Goal: Information Seeking & Learning: Learn about a topic

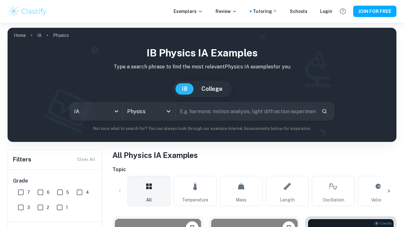
scroll to position [90, 0]
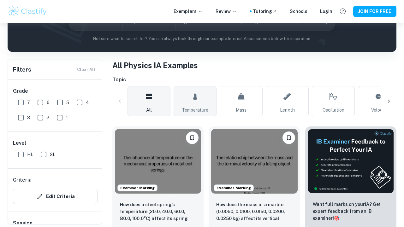
click at [198, 110] on span "Temperature" at bounding box center [195, 110] width 27 height 7
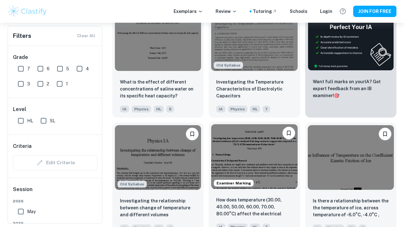
scroll to position [213, 0]
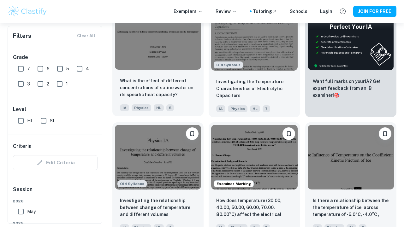
click at [181, 70] on div at bounding box center [157, 38] width 91 height 70
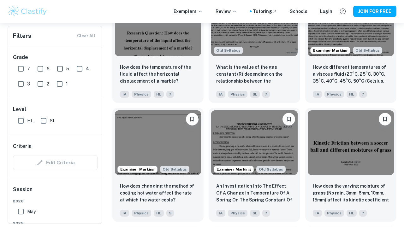
scroll to position [1775, 0]
click at [369, 9] on button "JOIN FOR FREE" at bounding box center [374, 11] width 43 height 11
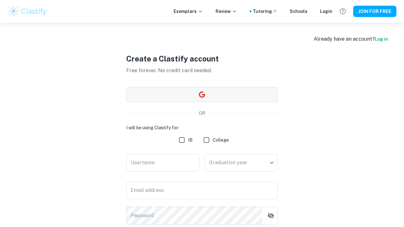
click at [239, 94] on button "button" at bounding box center [201, 94] width 151 height 15
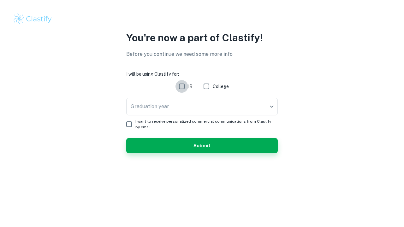
click at [185, 86] on input "IB" at bounding box center [181, 86] width 13 height 13
checkbox input "true"
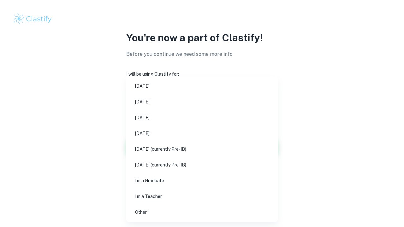
click at [192, 104] on body "We value your privacy We use cookies to enhance your browsing experience, serve…" at bounding box center [202, 113] width 404 height 227
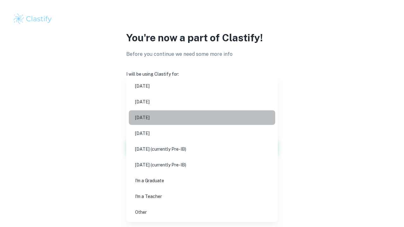
click at [184, 116] on li "[DATE]" at bounding box center [202, 117] width 146 height 15
type input "M26"
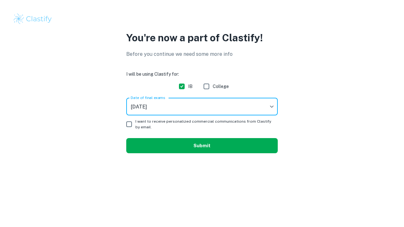
click at [216, 149] on button "Submit" at bounding box center [201, 145] width 151 height 15
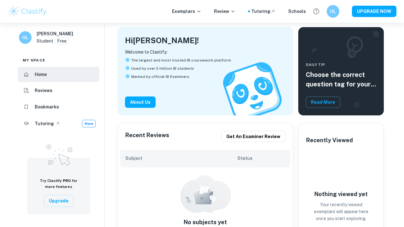
scroll to position [14, 0]
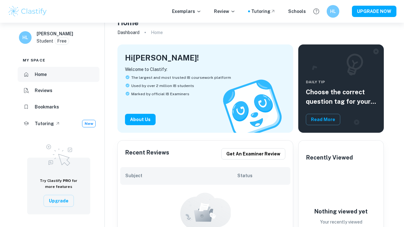
click at [75, 75] on li "Home" at bounding box center [59, 74] width 82 height 15
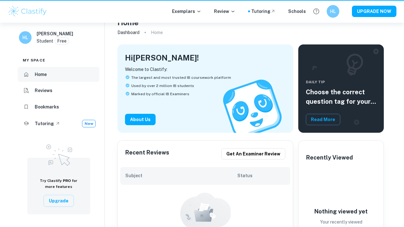
scroll to position [0, 0]
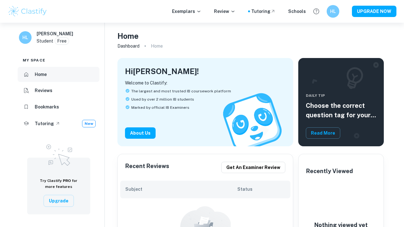
click at [75, 75] on li "Home" at bounding box center [59, 74] width 82 height 15
click at [183, 13] on p "Exemplars" at bounding box center [186, 11] width 29 height 7
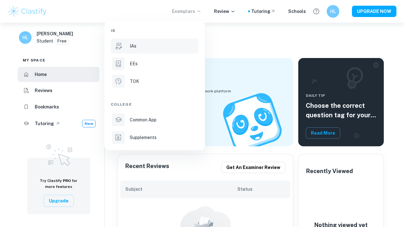
click at [151, 47] on div "IAs" at bounding box center [164, 46] width 68 height 7
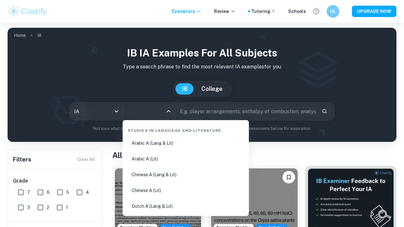
click at [159, 114] on input "All Subjects" at bounding box center [145, 111] width 38 height 12
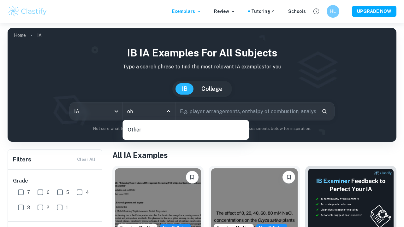
type input "o"
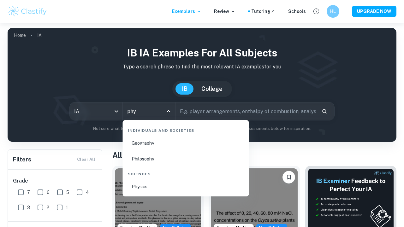
click at [161, 190] on li "Physics" at bounding box center [185, 187] width 121 height 15
type input "Physics"
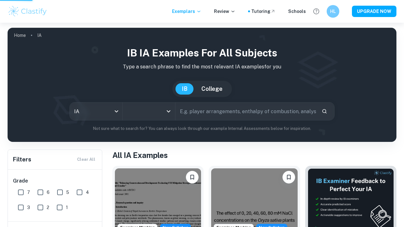
click at [217, 117] on input "text" at bounding box center [245, 112] width 141 height 18
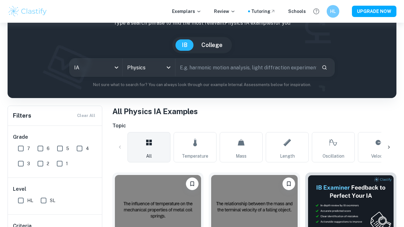
scroll to position [52, 0]
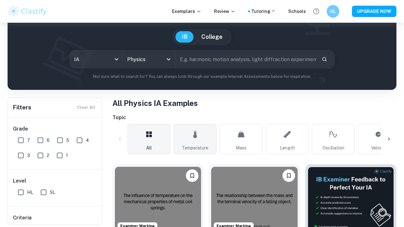
click at [191, 142] on link "Temperature" at bounding box center [195, 139] width 43 height 30
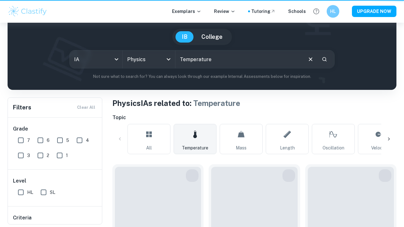
type input "Temperature"
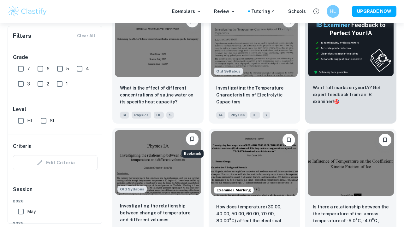
scroll to position [196, 0]
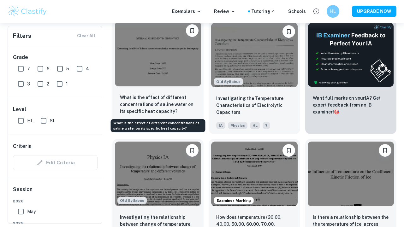
click at [185, 112] on p "What is the effect of different concentrations of saline water on its specific …" at bounding box center [158, 104] width 76 height 21
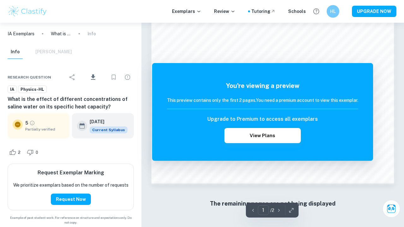
scroll to position [533, 0]
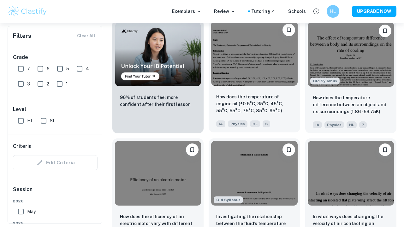
scroll to position [431, 0]
